Goal: Transaction & Acquisition: Subscribe to service/newsletter

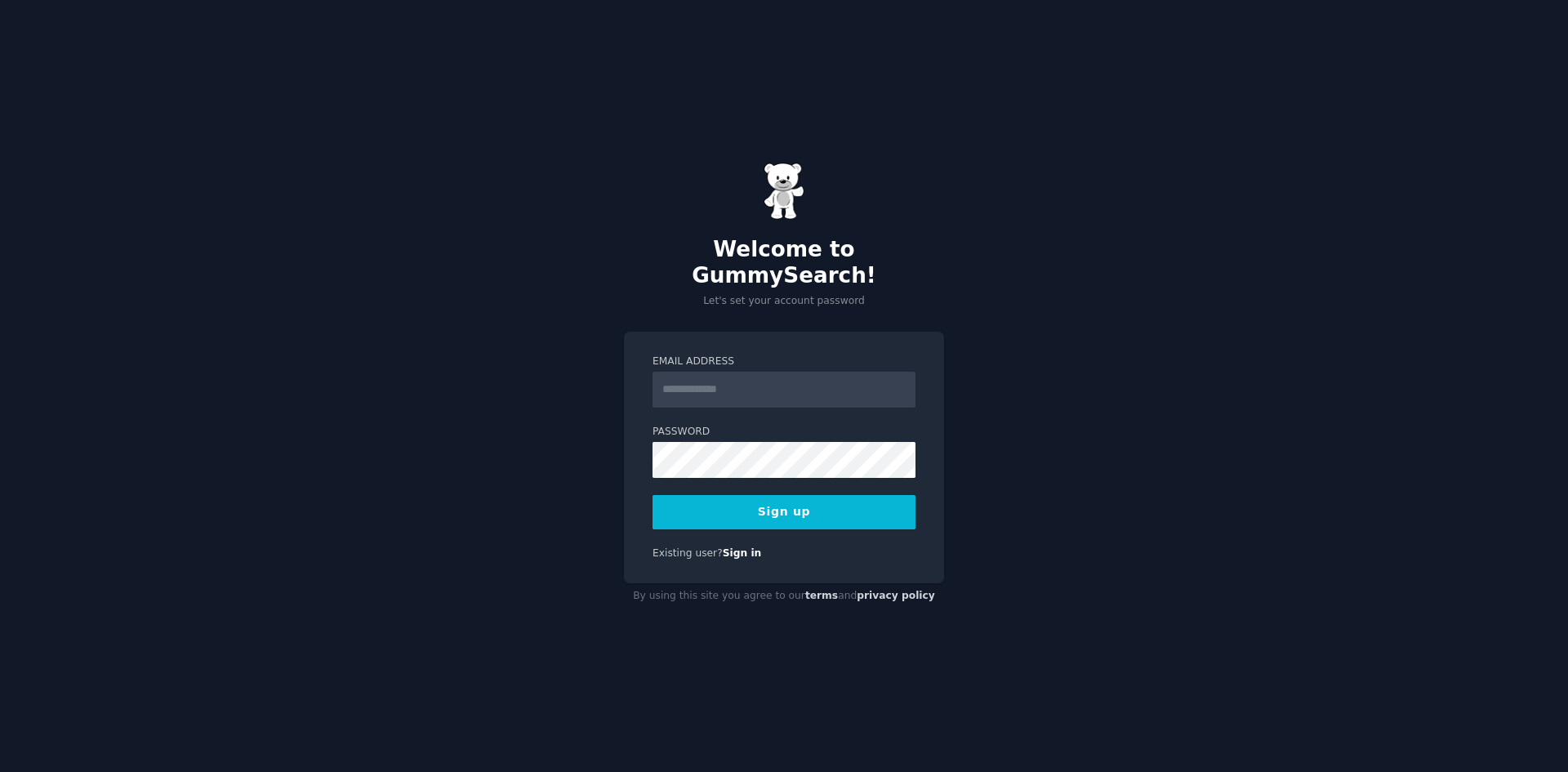
drag, startPoint x: 665, startPoint y: 359, endPoint x: 680, endPoint y: 424, distance: 66.7
click at [669, 391] on input "Email Address" at bounding box center [784, 390] width 263 height 36
click at [725, 384] on input "Email Address" at bounding box center [784, 390] width 263 height 36
type input "**********"
click at [819, 506] on button "Sign up" at bounding box center [784, 512] width 263 height 35
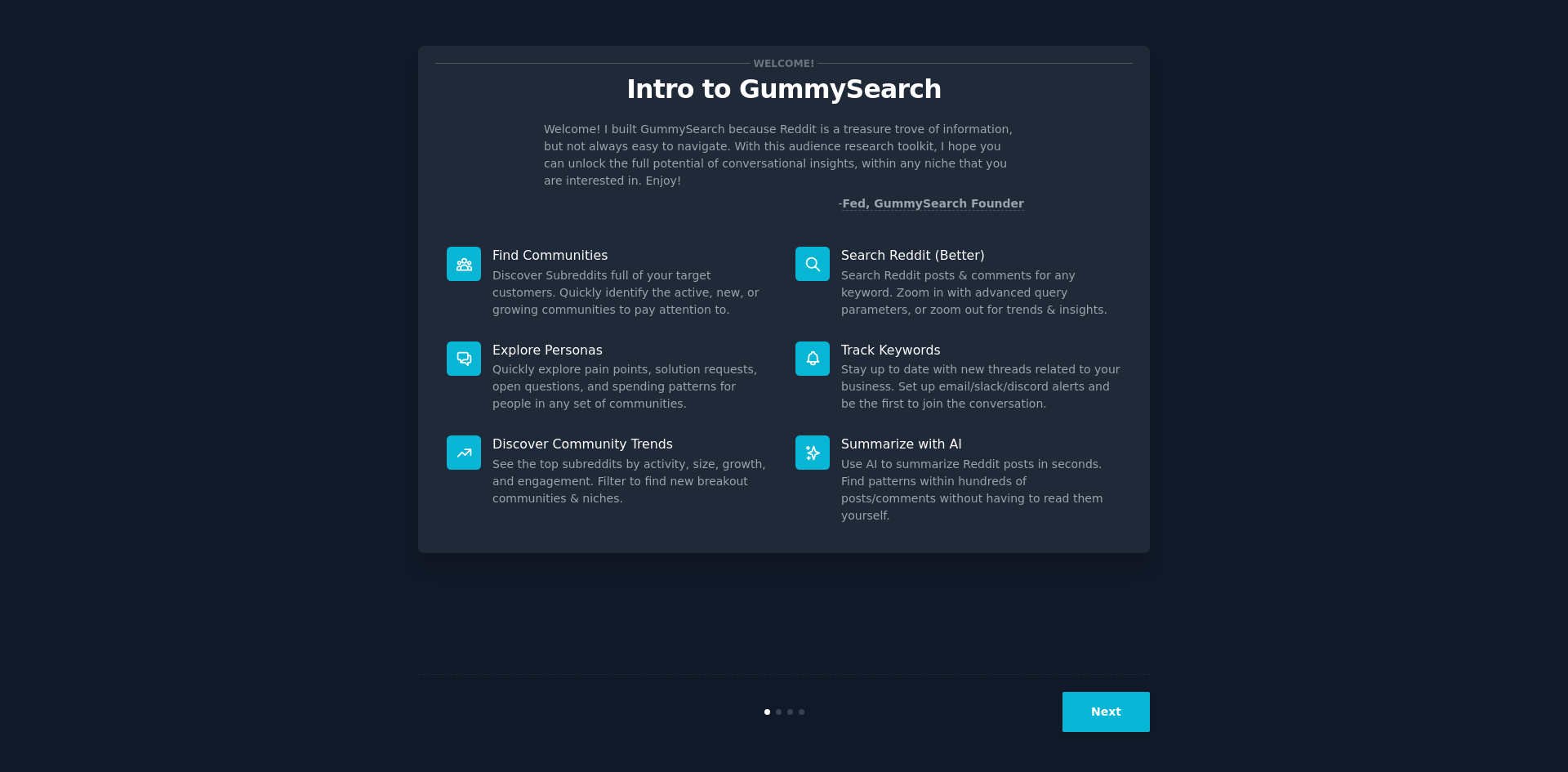
click at [1095, 713] on button "Next" at bounding box center [1107, 711] width 88 height 40
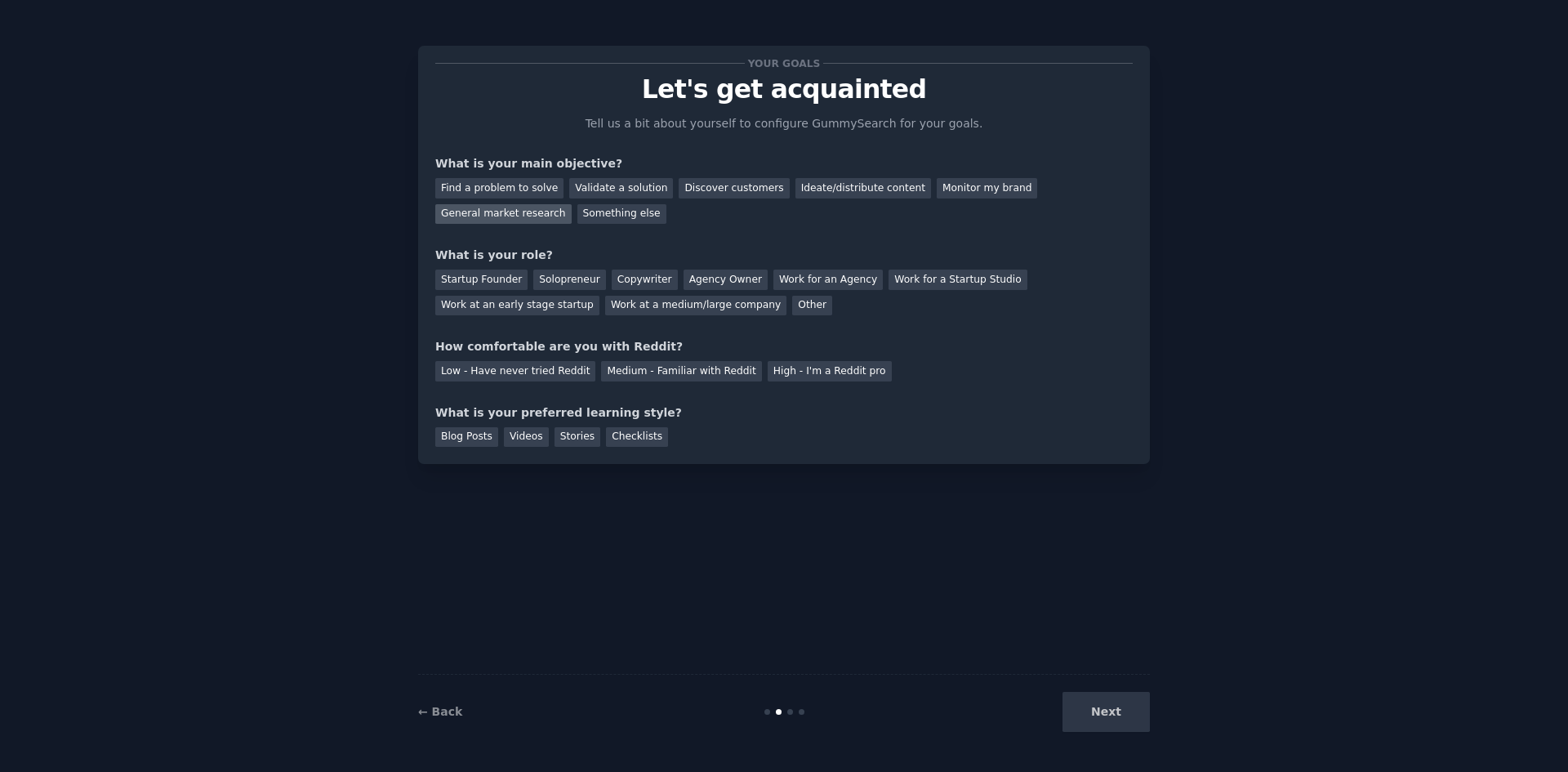
click at [572, 204] on div "General market research" at bounding box center [504, 214] width 137 height 20
click at [833, 183] on div "Ideate/distribute content" at bounding box center [863, 188] width 136 height 20
click at [572, 204] on div "General market research" at bounding box center [504, 214] width 137 height 20
click at [517, 179] on div "Find a problem to solve" at bounding box center [499, 188] width 128 height 20
click at [559, 279] on div "Solopreneur" at bounding box center [568, 279] width 72 height 20
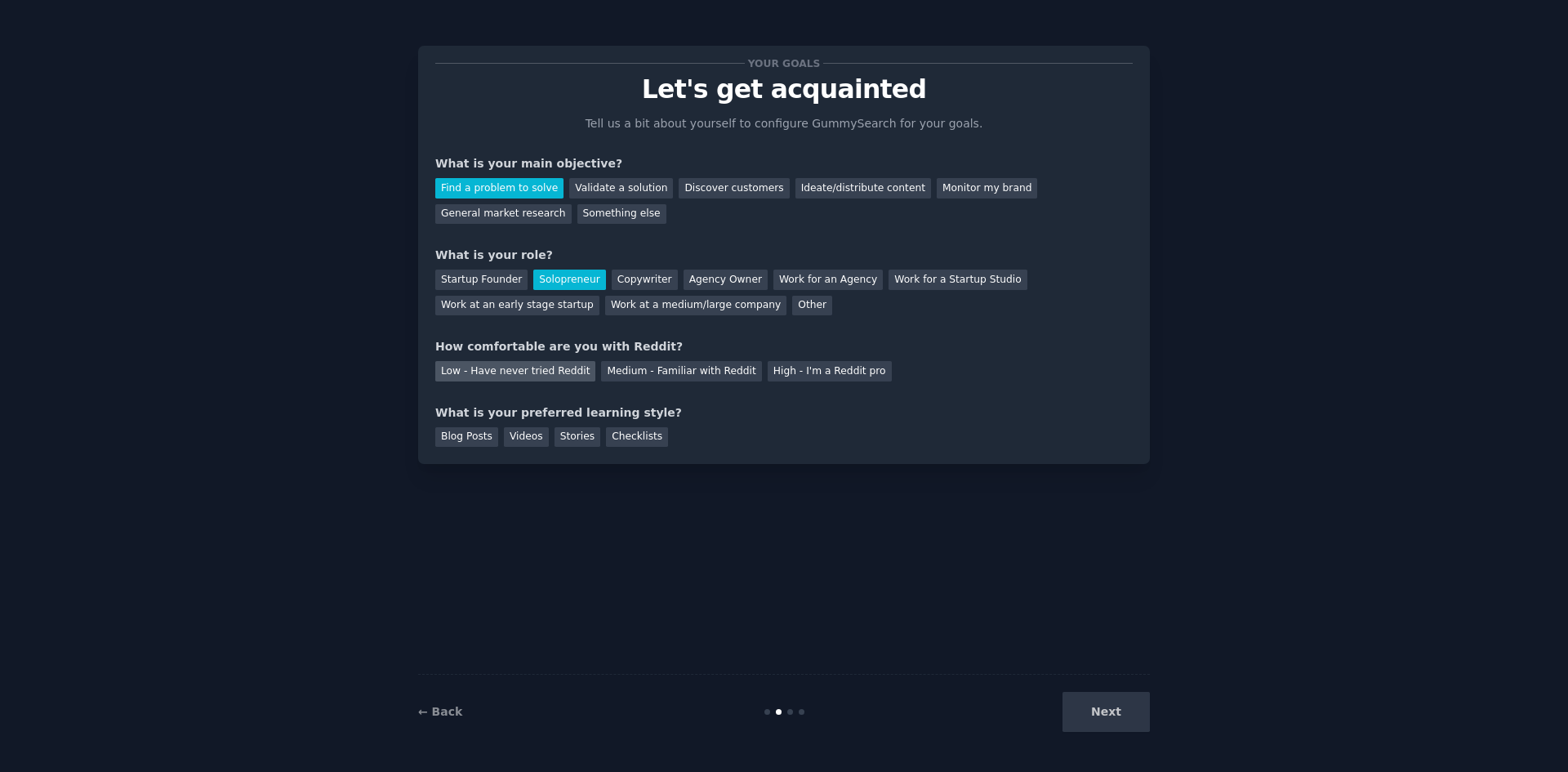
click at [543, 370] on div "Low - Have never tried Reddit" at bounding box center [515, 371] width 160 height 20
click at [463, 442] on div "Blog Posts" at bounding box center [466, 437] width 63 height 20
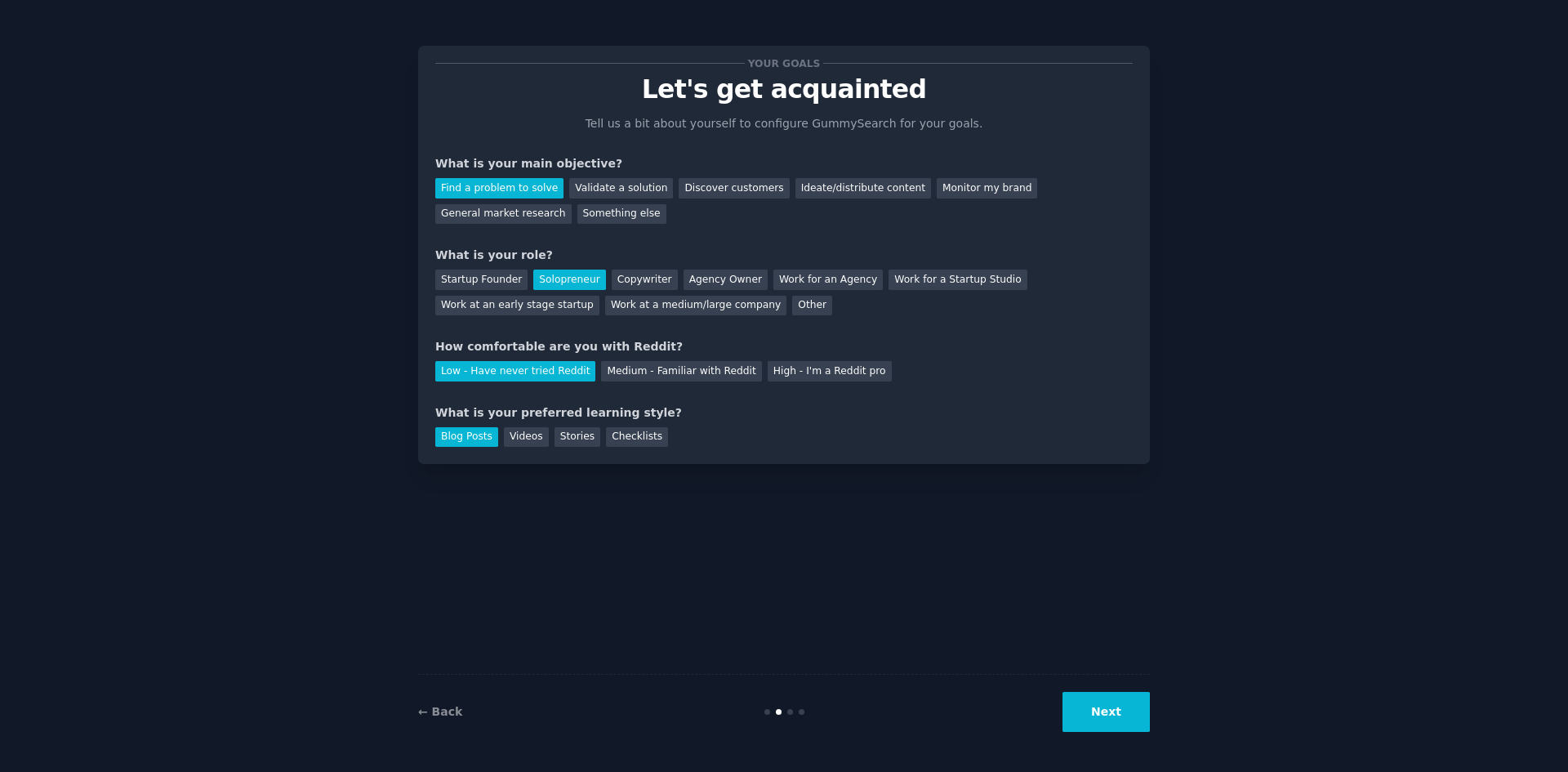
click at [1134, 710] on button "Next" at bounding box center [1107, 711] width 88 height 40
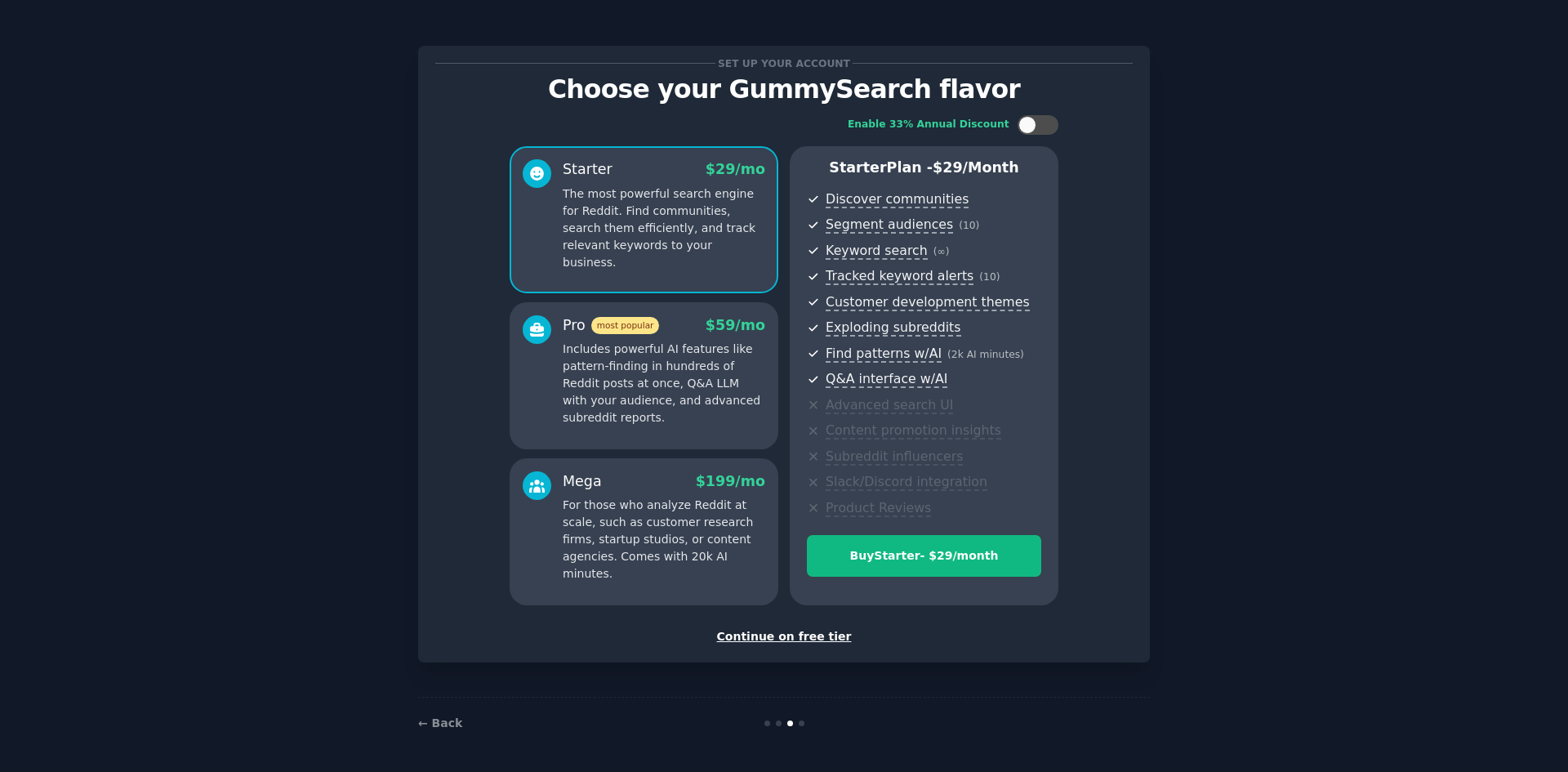
click at [808, 639] on div "Continue on free tier" at bounding box center [784, 637] width 698 height 17
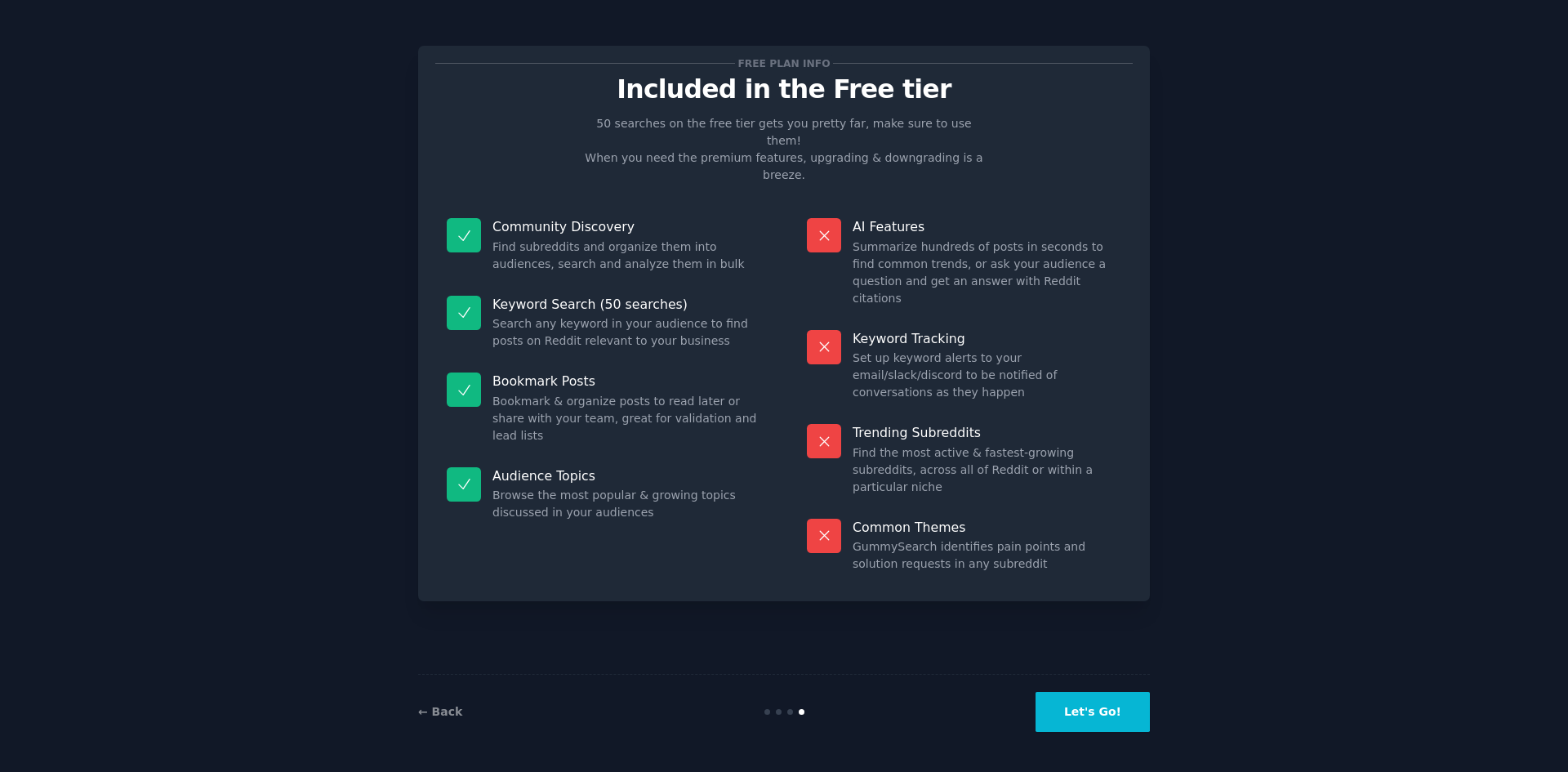
click at [1122, 704] on button "Let's Go!" at bounding box center [1093, 711] width 115 height 40
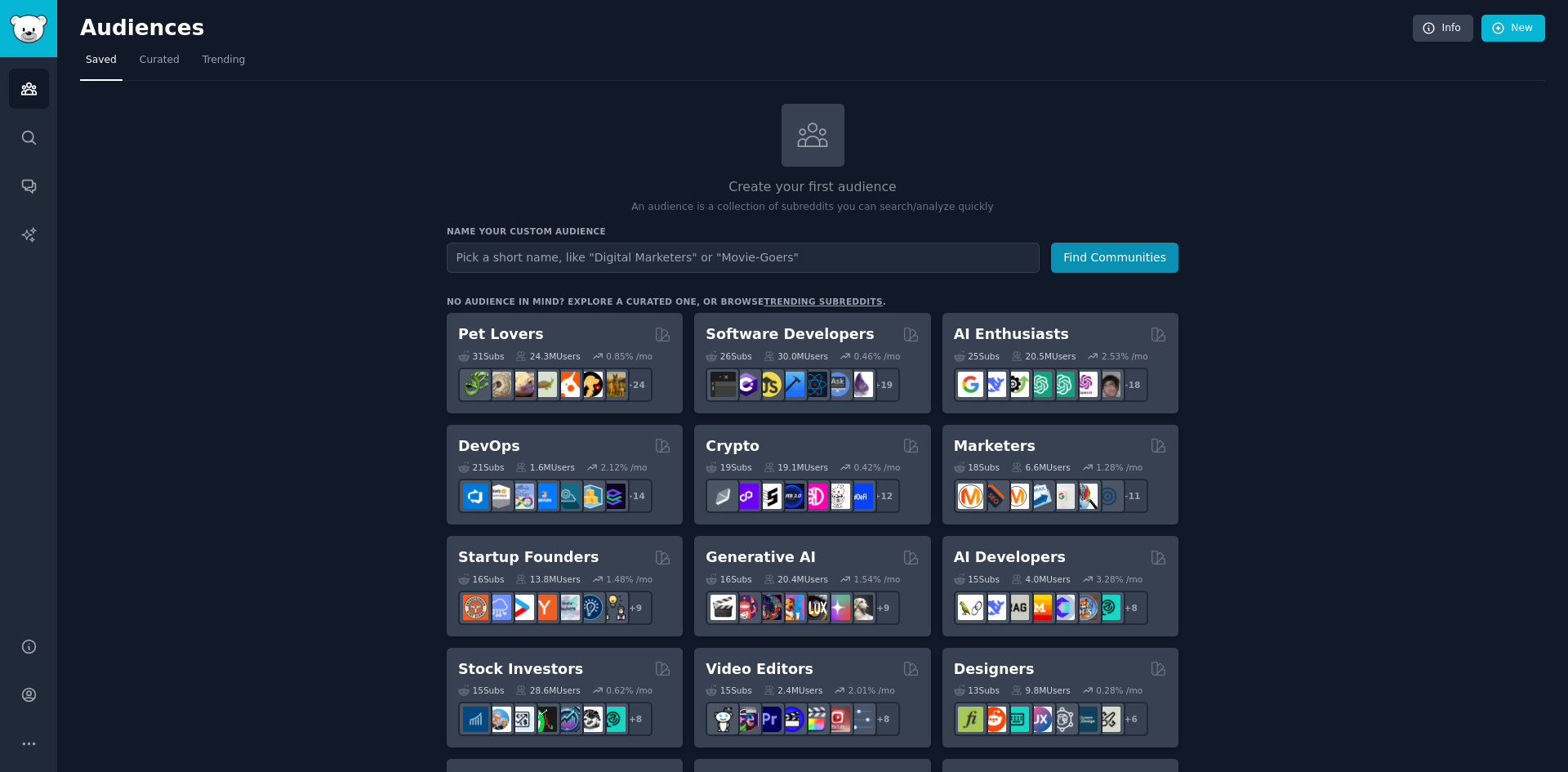
click at [1067, 148] on div "Create your first audience An audience is a collection of subreddits you can se…" at bounding box center [812, 159] width 731 height 111
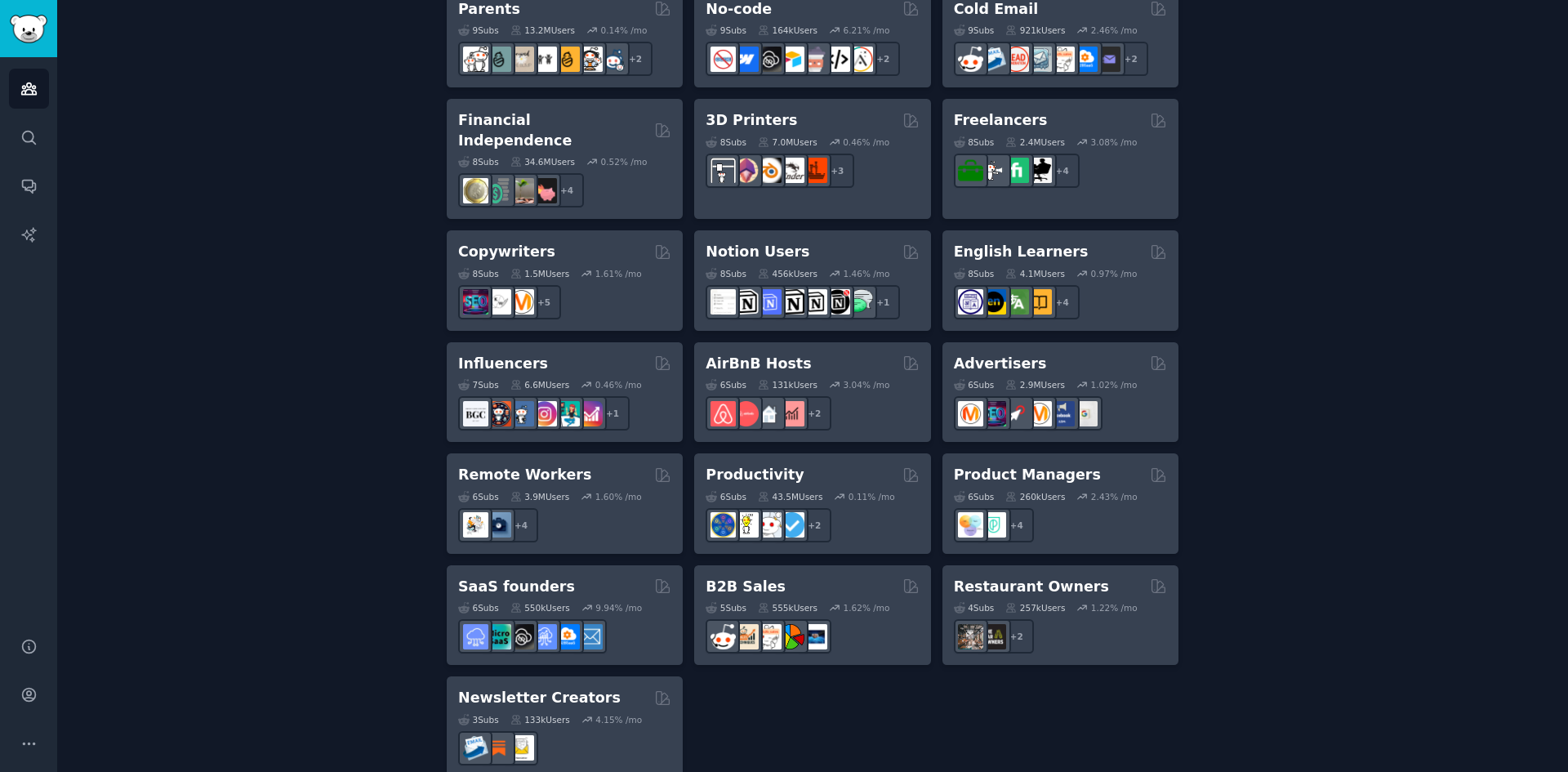
scroll to position [1113, 0]
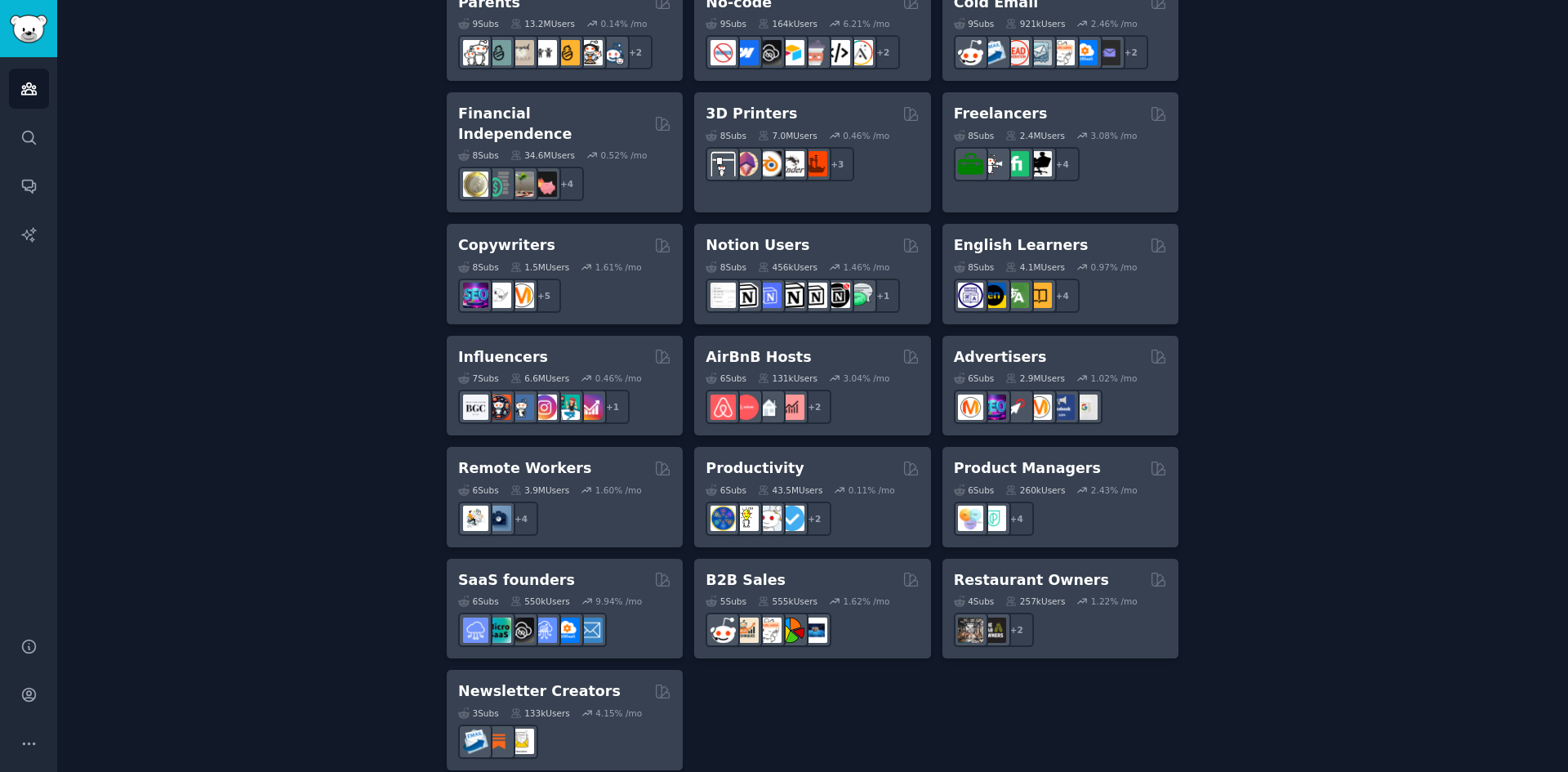
drag, startPoint x: 1301, startPoint y: 202, endPoint x: 1232, endPoint y: 216, distance: 70.4
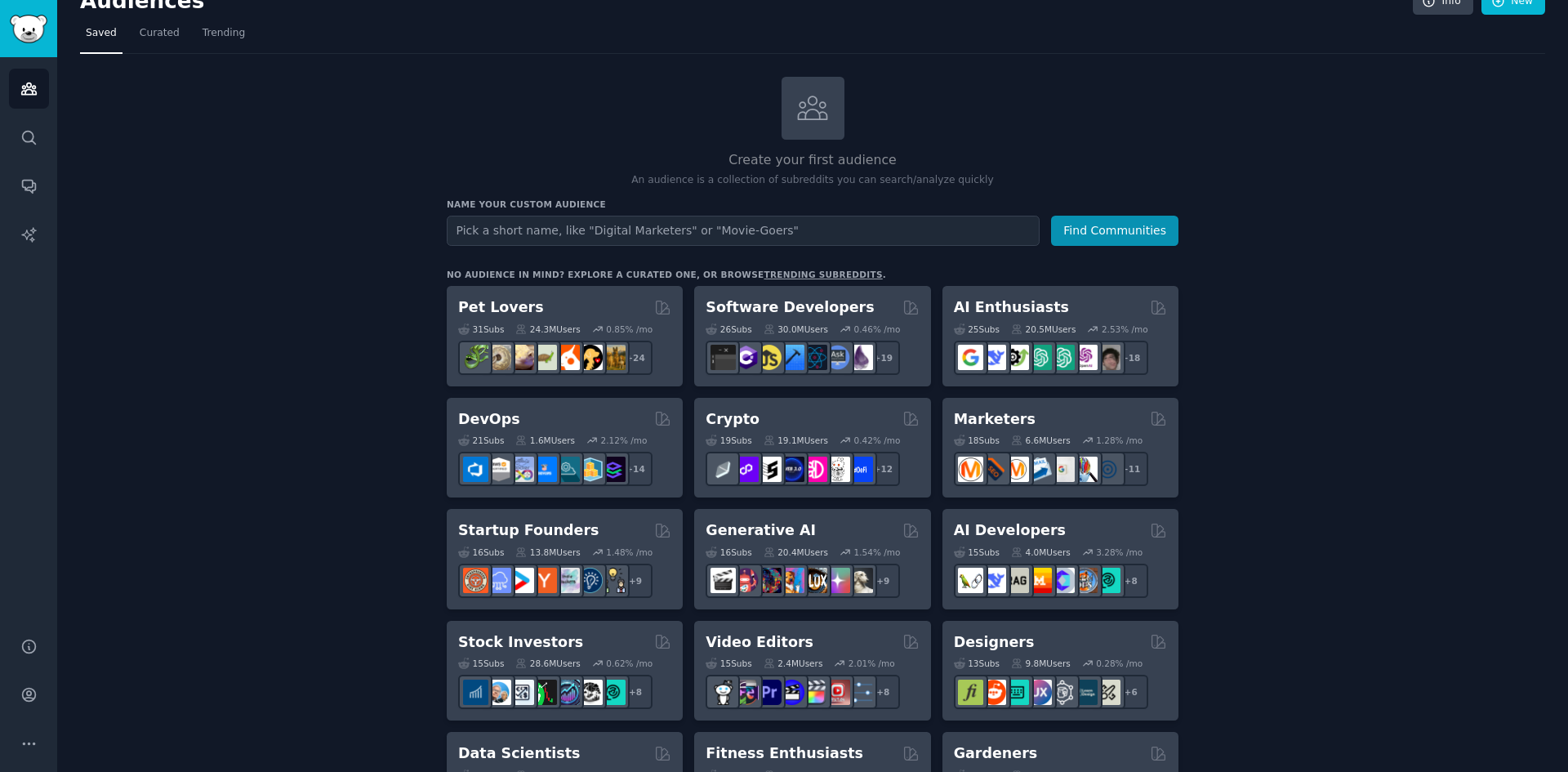
scroll to position [0, 0]
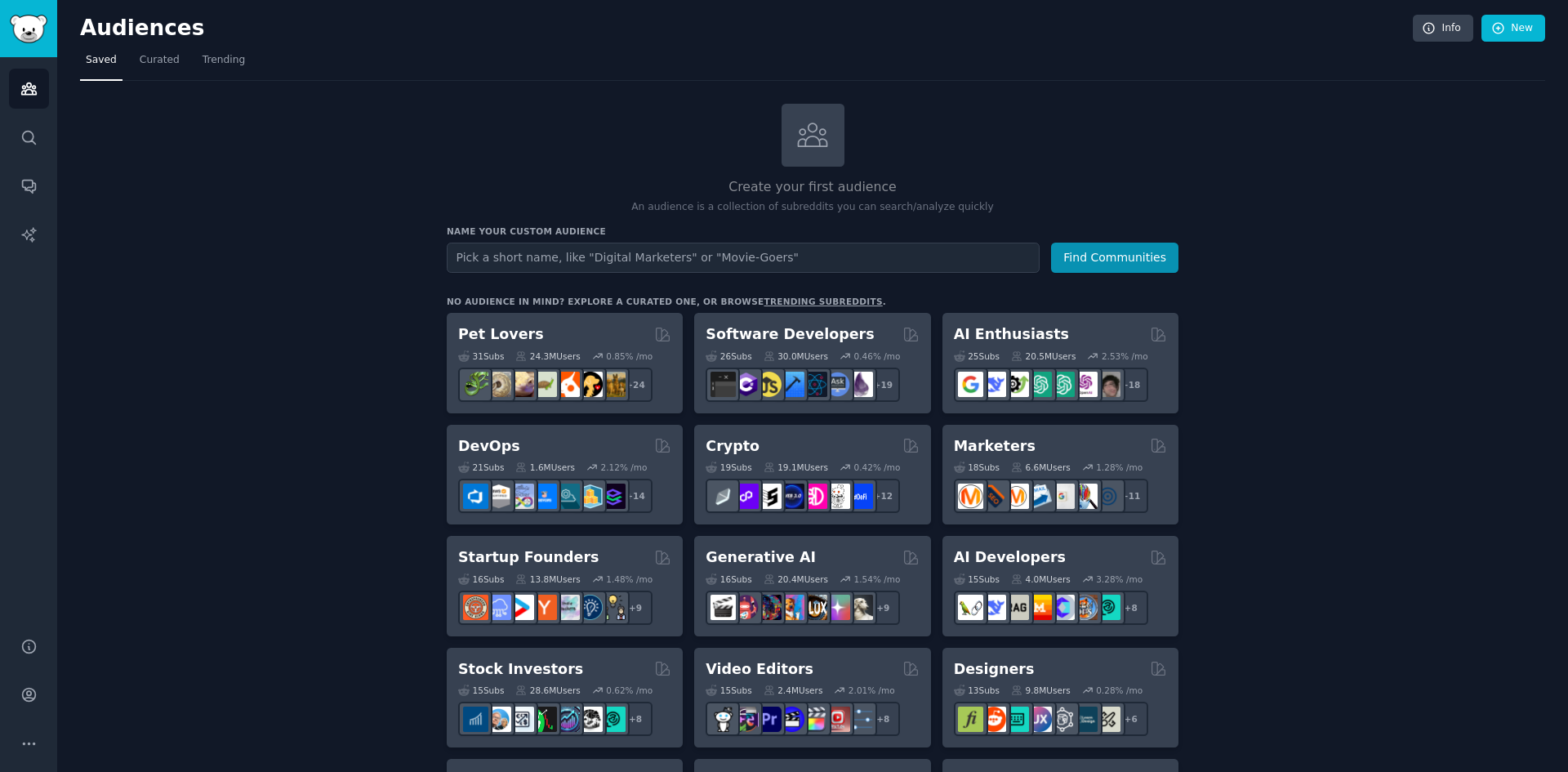
drag, startPoint x: 1281, startPoint y: 180, endPoint x: 1253, endPoint y: 175, distance: 28.4
